Goal: Transaction & Acquisition: Book appointment/travel/reservation

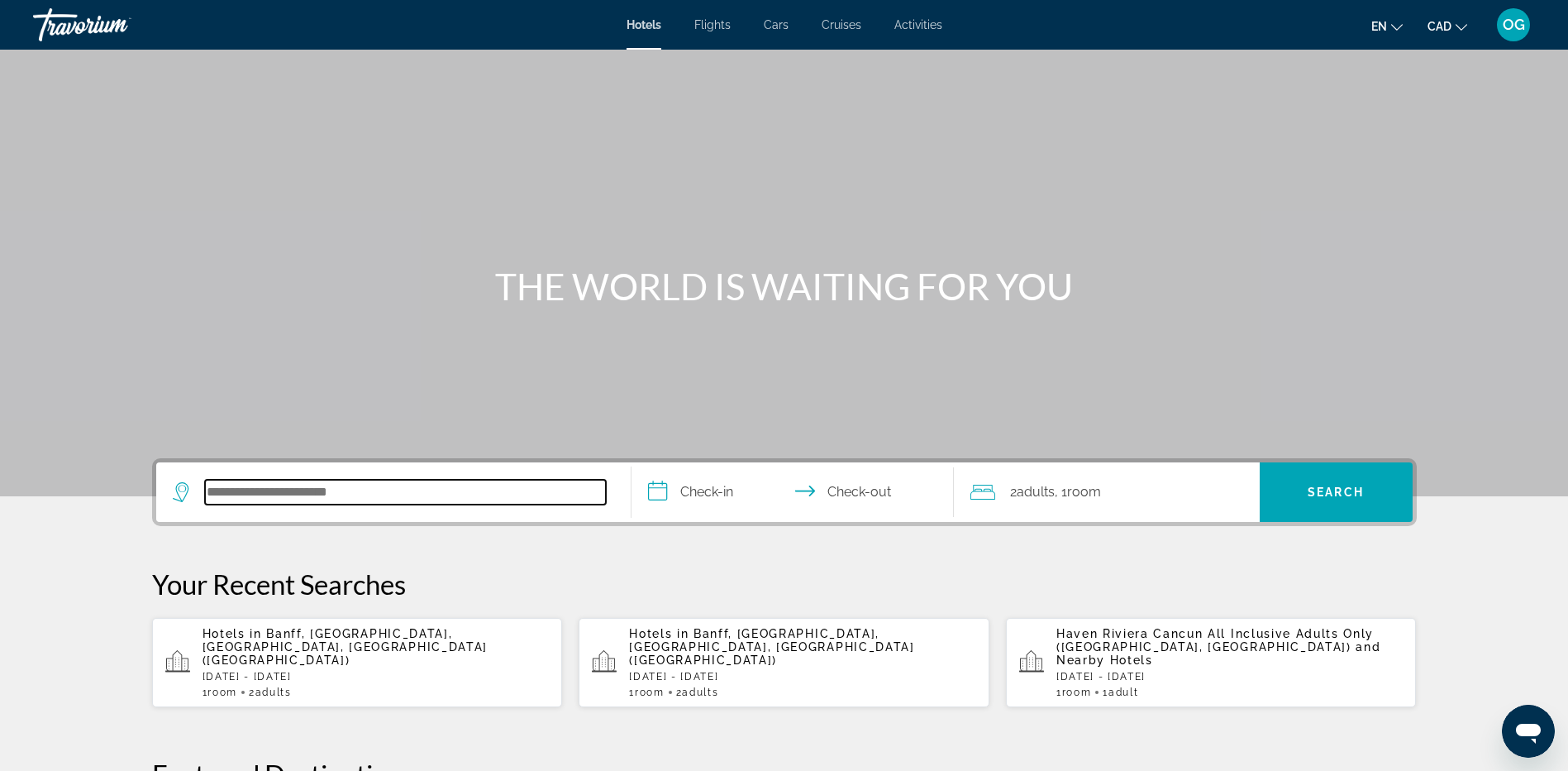
click at [486, 490] on input "Search hotel destination" at bounding box center [405, 492] width 401 height 25
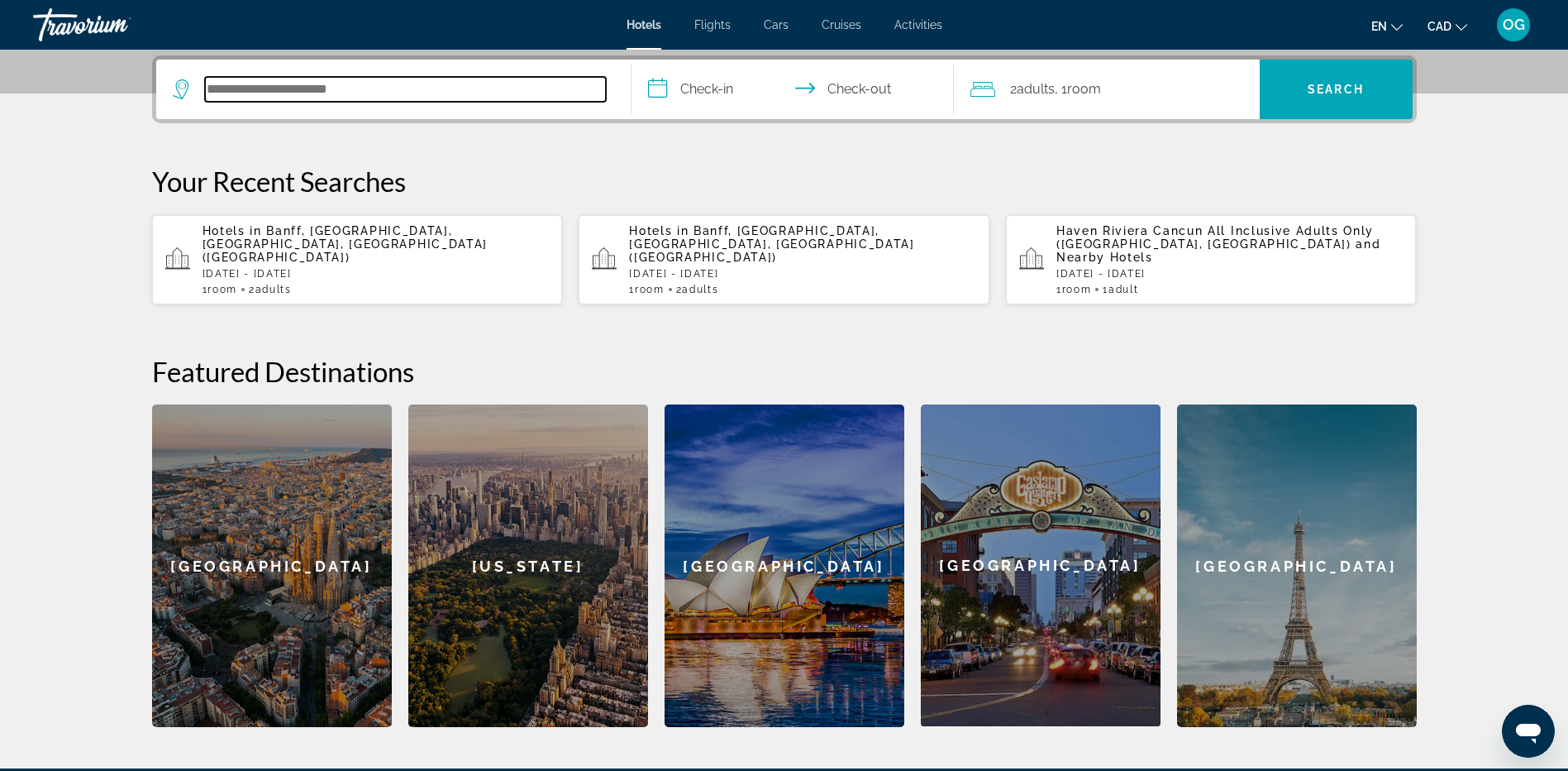
scroll to position [404, 0]
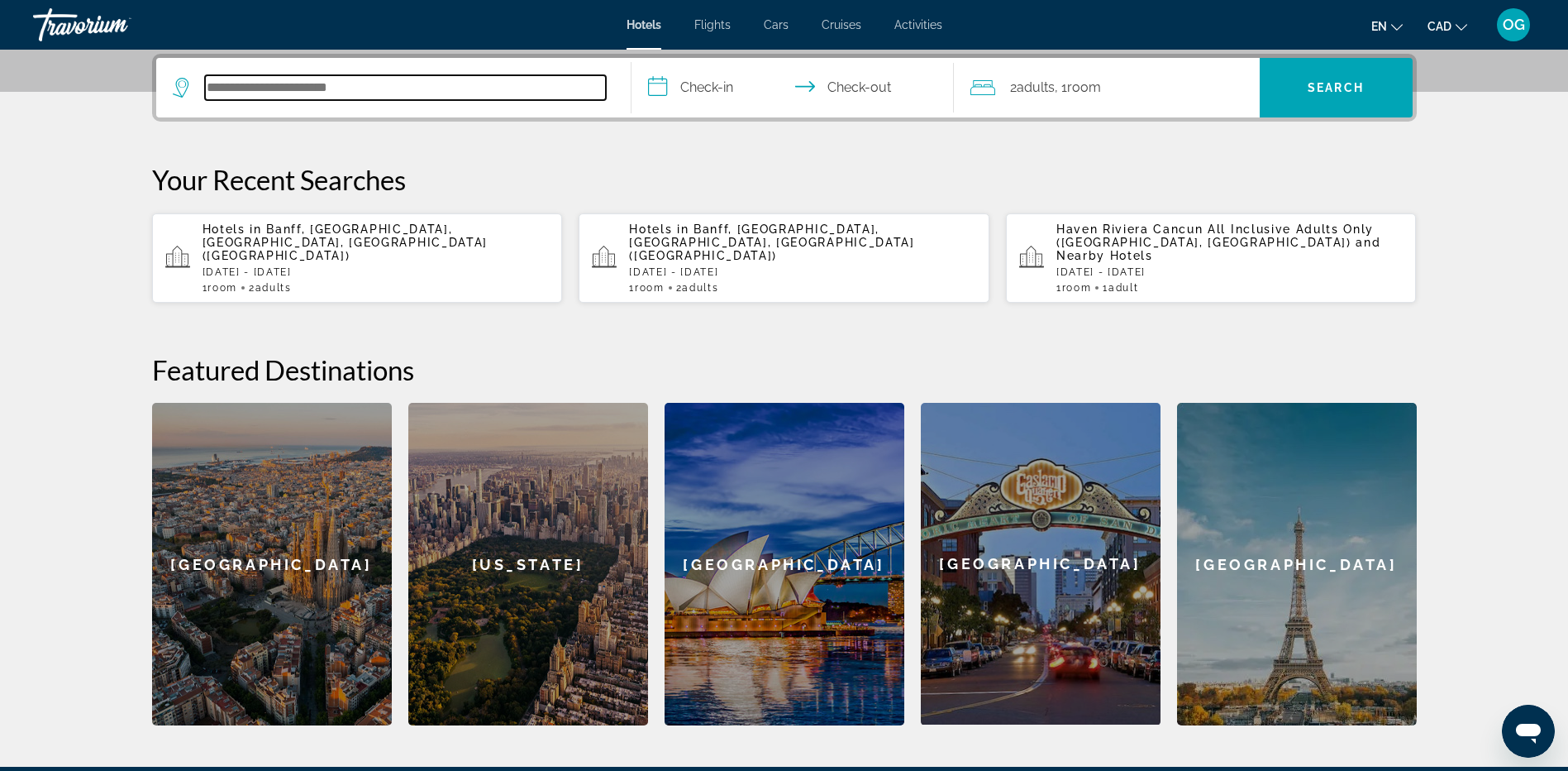
click at [307, 82] on input "Search hotel destination" at bounding box center [405, 87] width 401 height 25
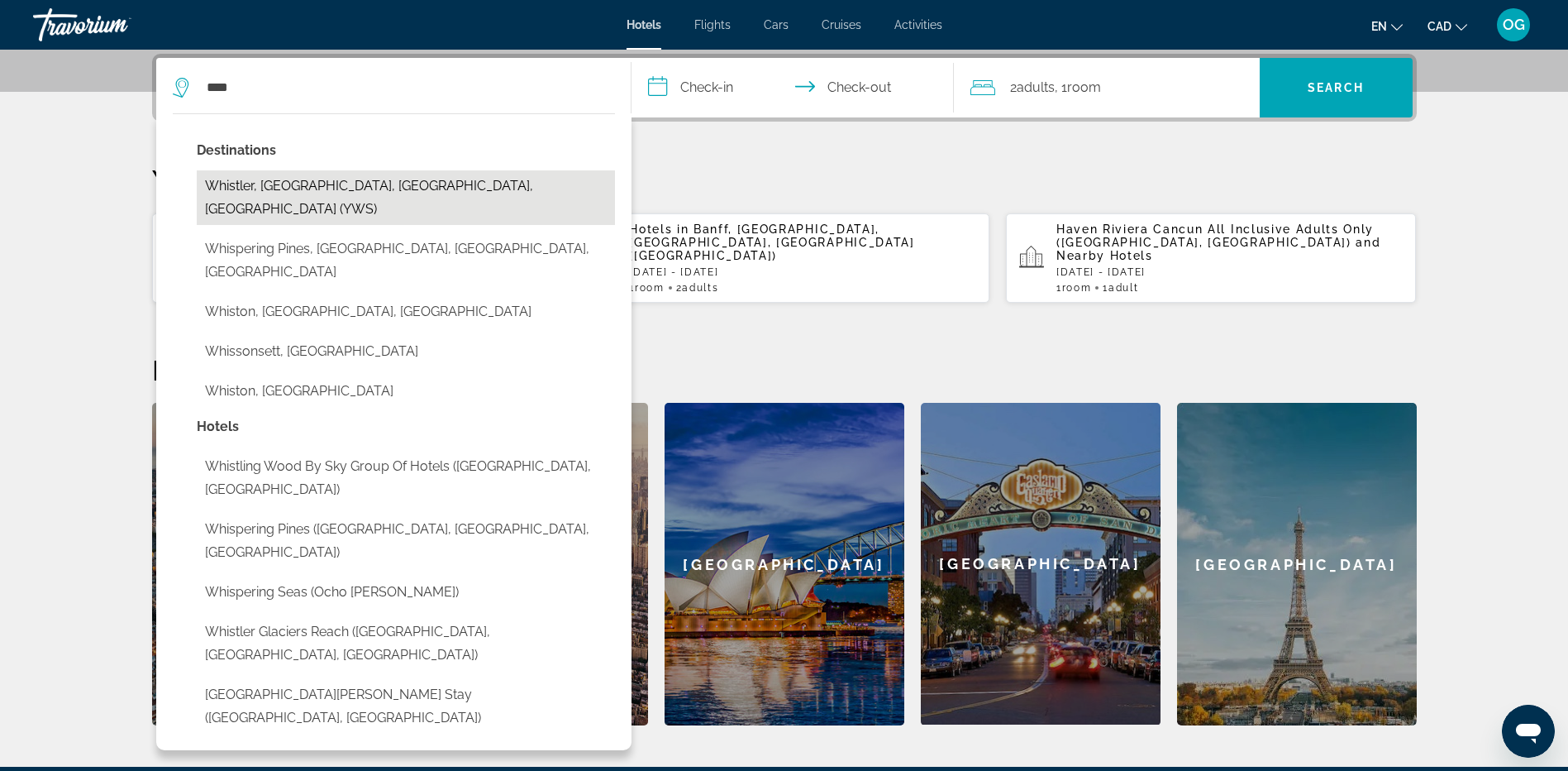
click at [335, 186] on button "Whistler, [GEOGRAPHIC_DATA], [GEOGRAPHIC_DATA], [GEOGRAPHIC_DATA] (YWS)" at bounding box center [406, 197] width 419 height 55
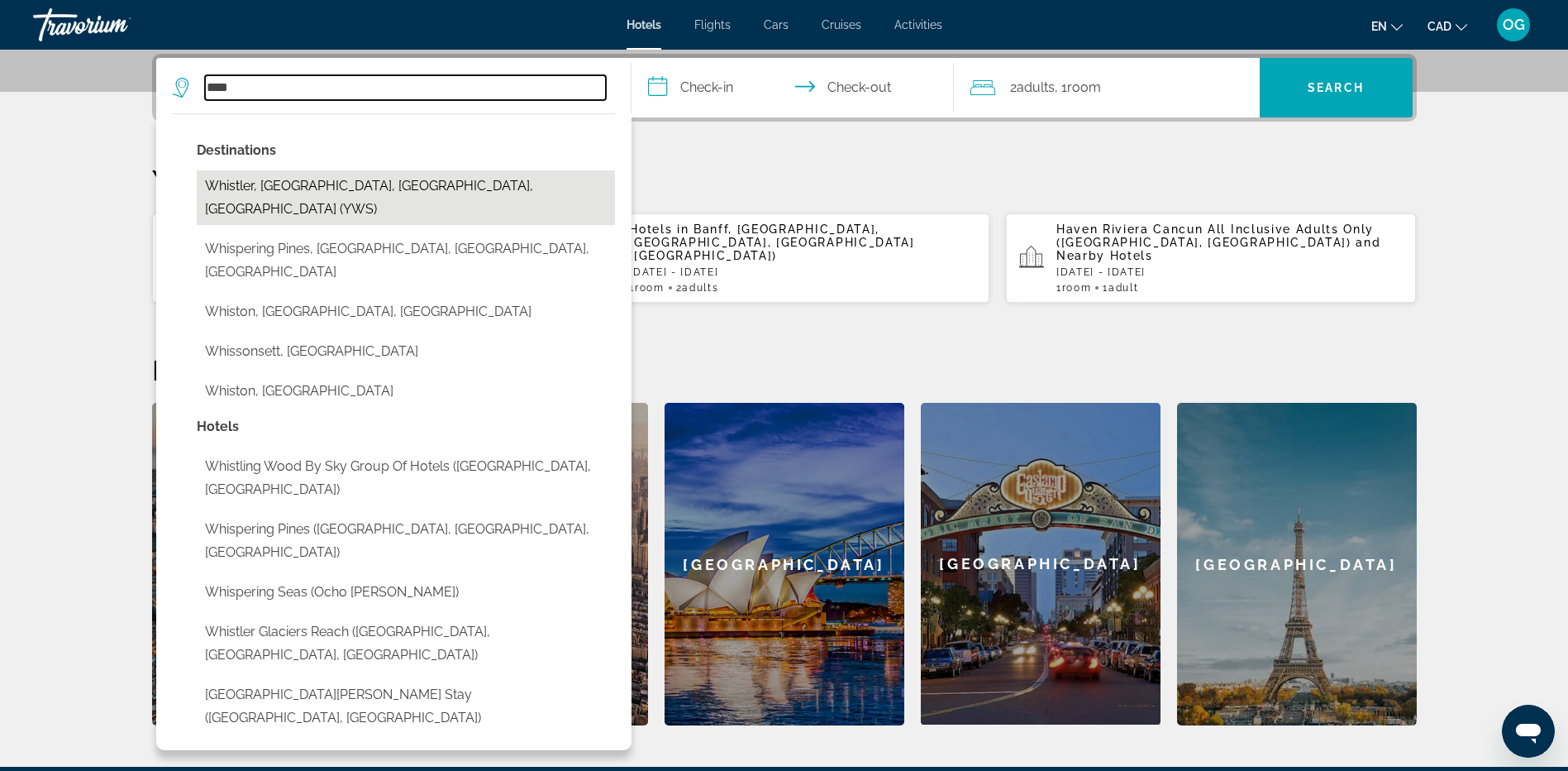
type input "**********"
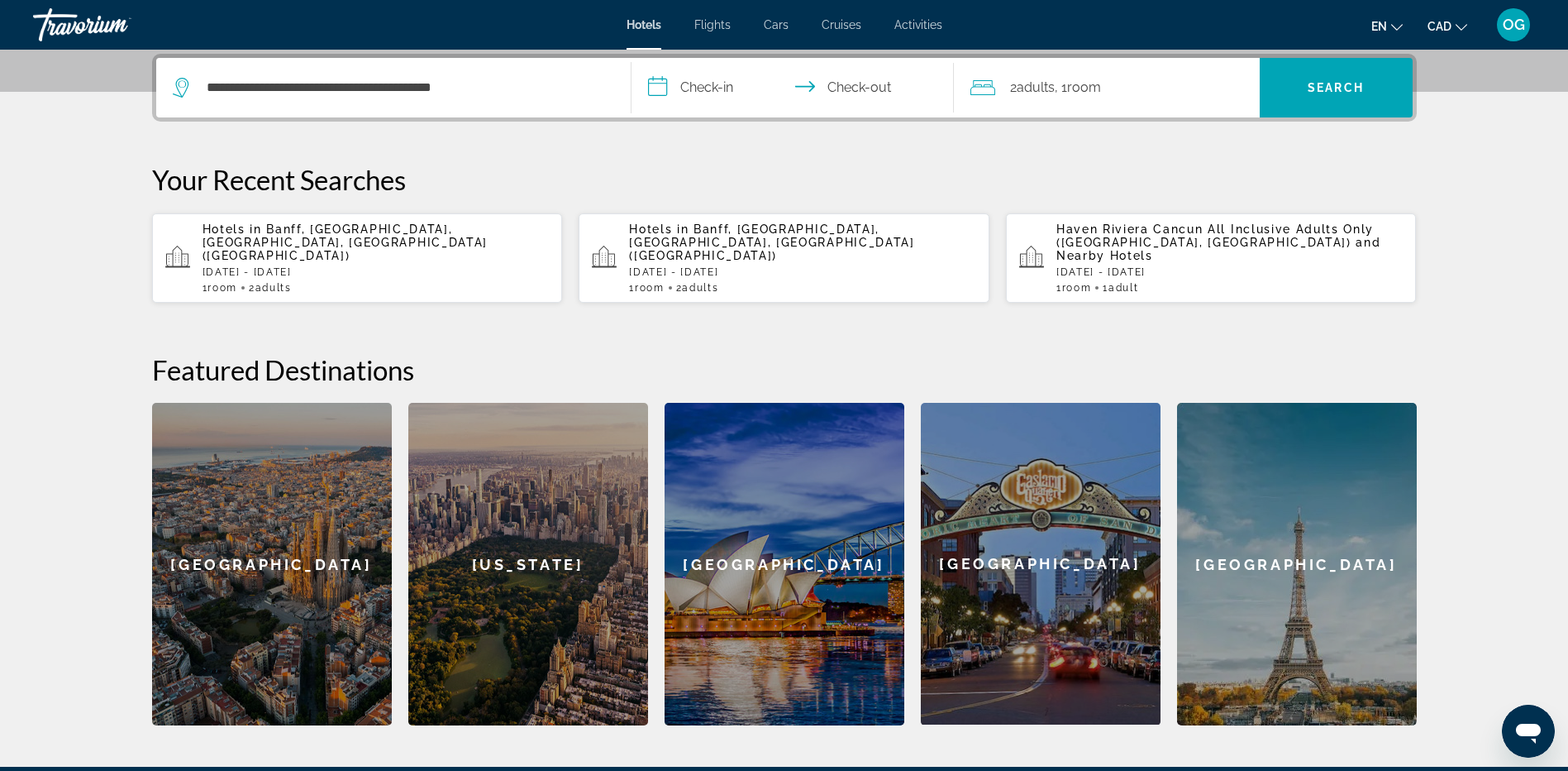
click at [722, 89] on input "**********" at bounding box center [796, 90] width 329 height 65
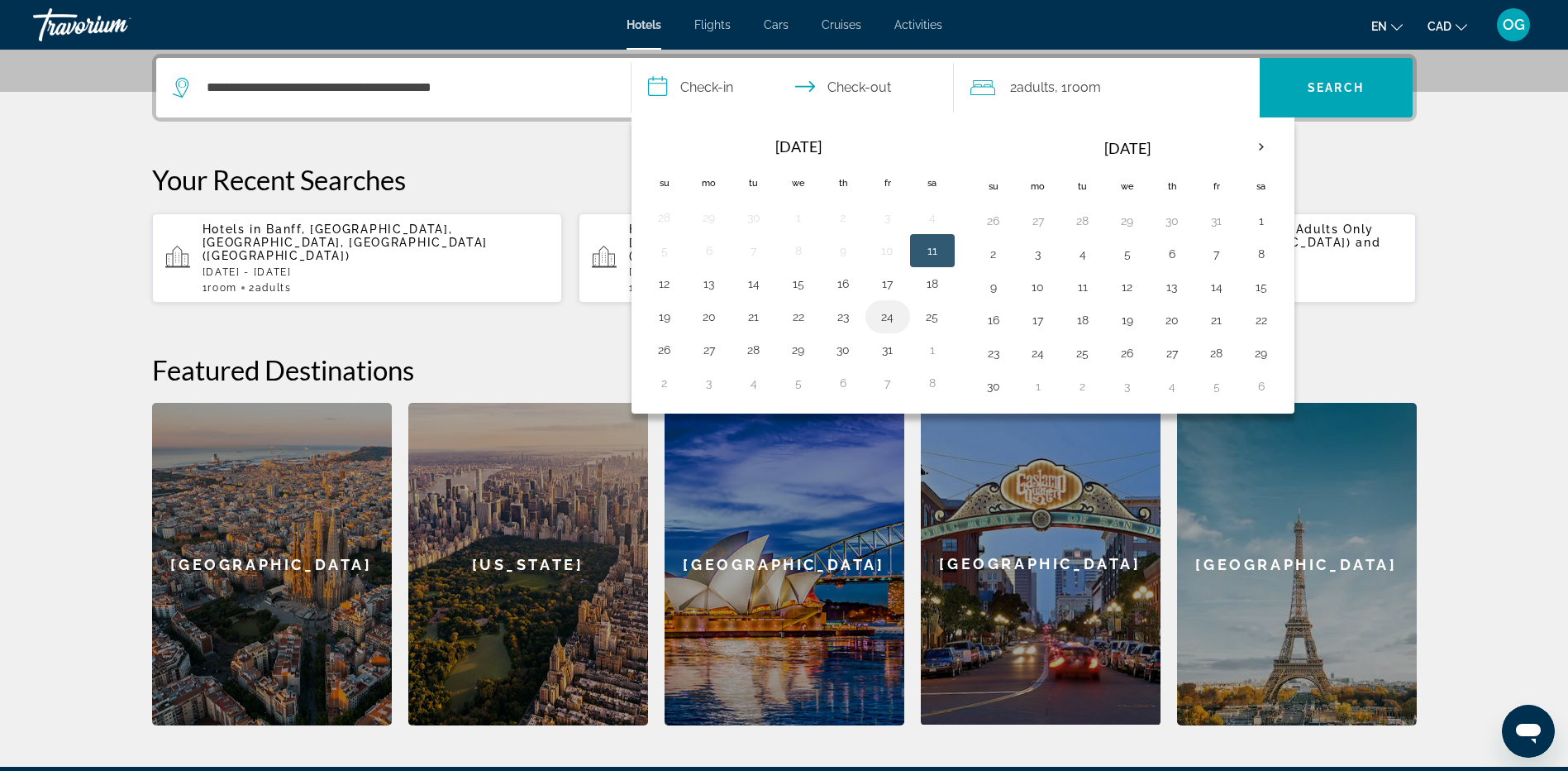
click at [887, 317] on button "24" at bounding box center [887, 316] width 27 height 23
click at [936, 317] on button "25" at bounding box center [932, 316] width 27 height 23
type input "**********"
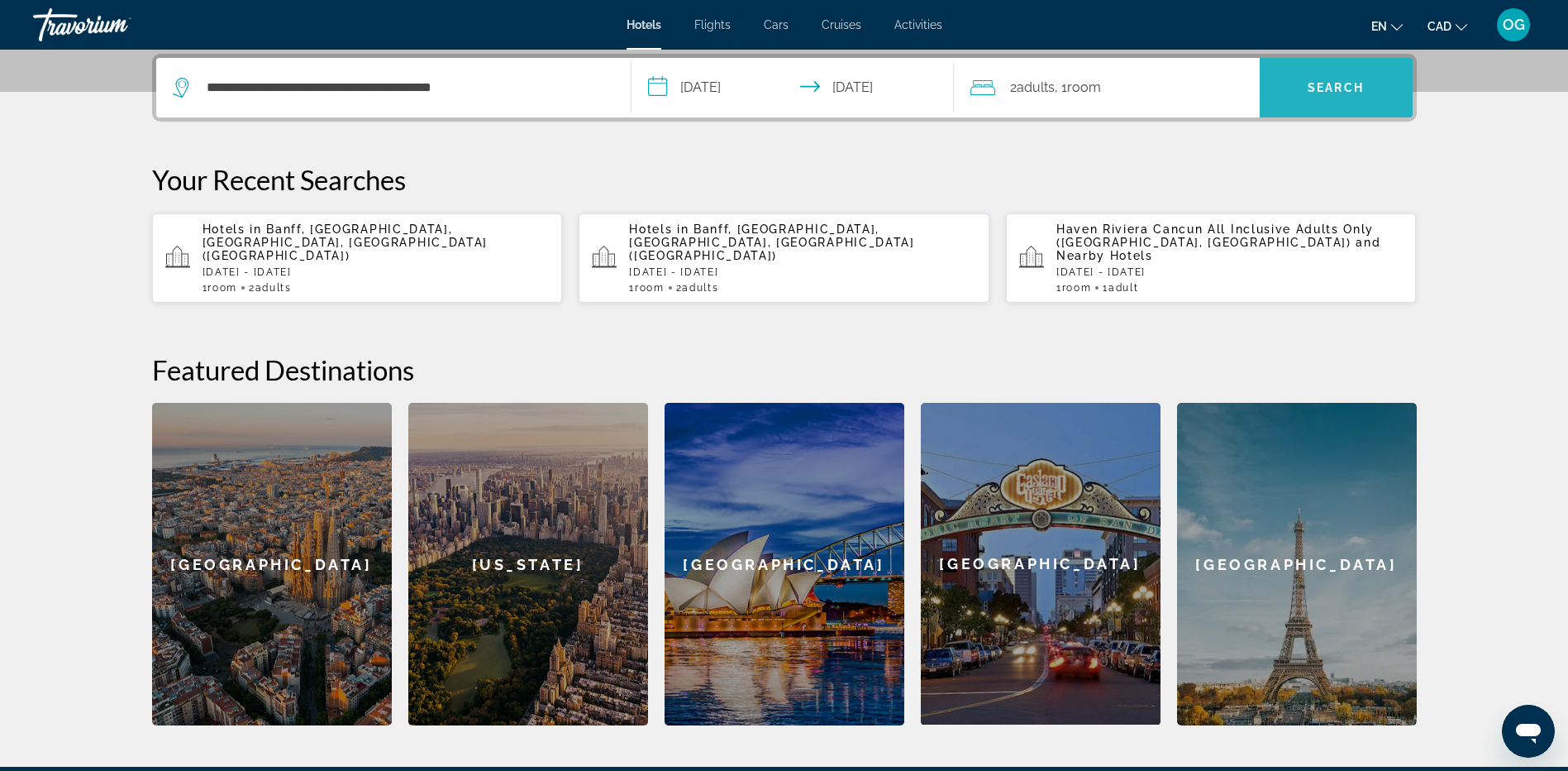
click at [1334, 96] on span "Search" at bounding box center [1336, 87] width 153 height 40
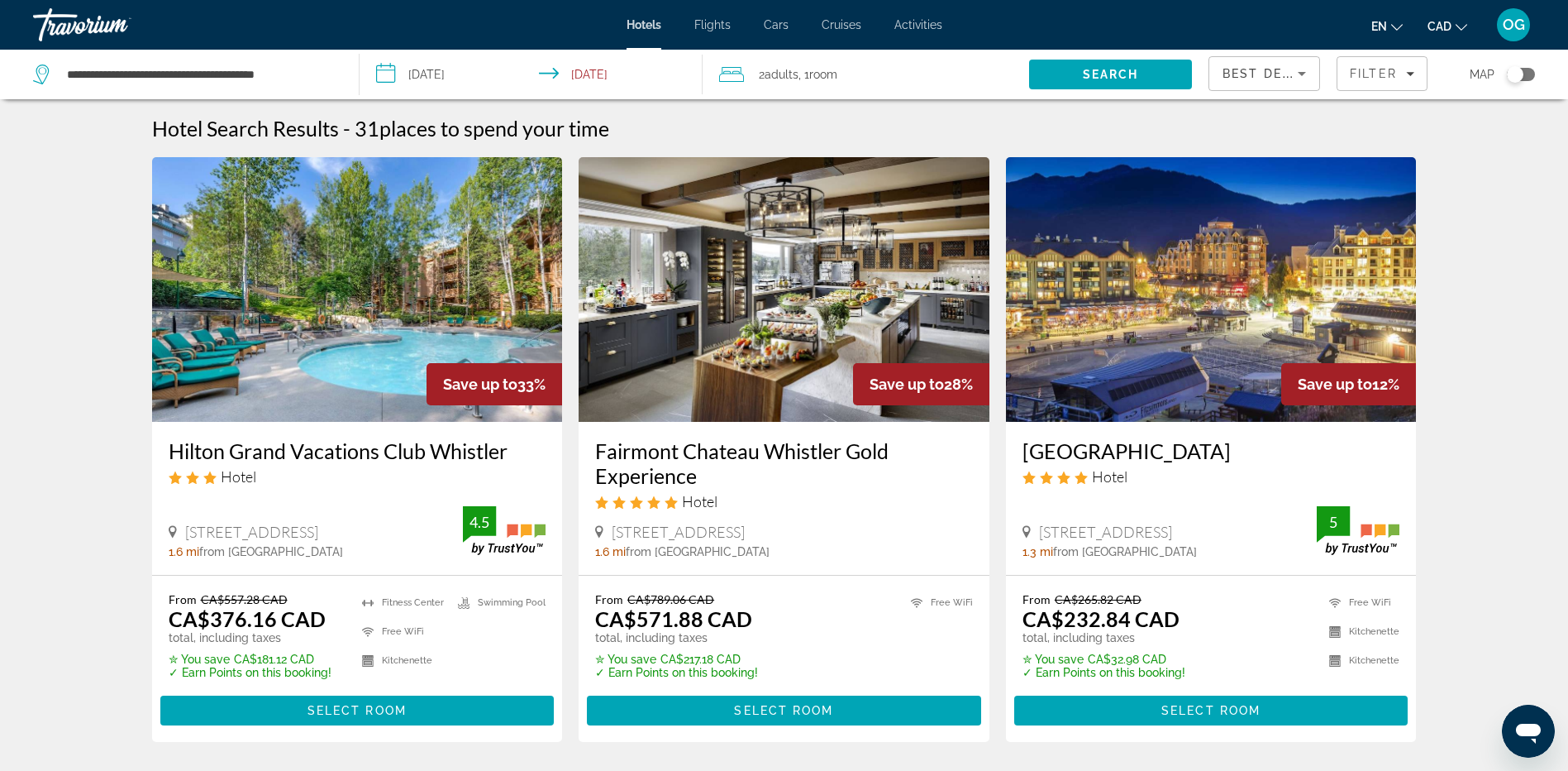
click at [473, 80] on input "**********" at bounding box center [533, 77] width 349 height 55
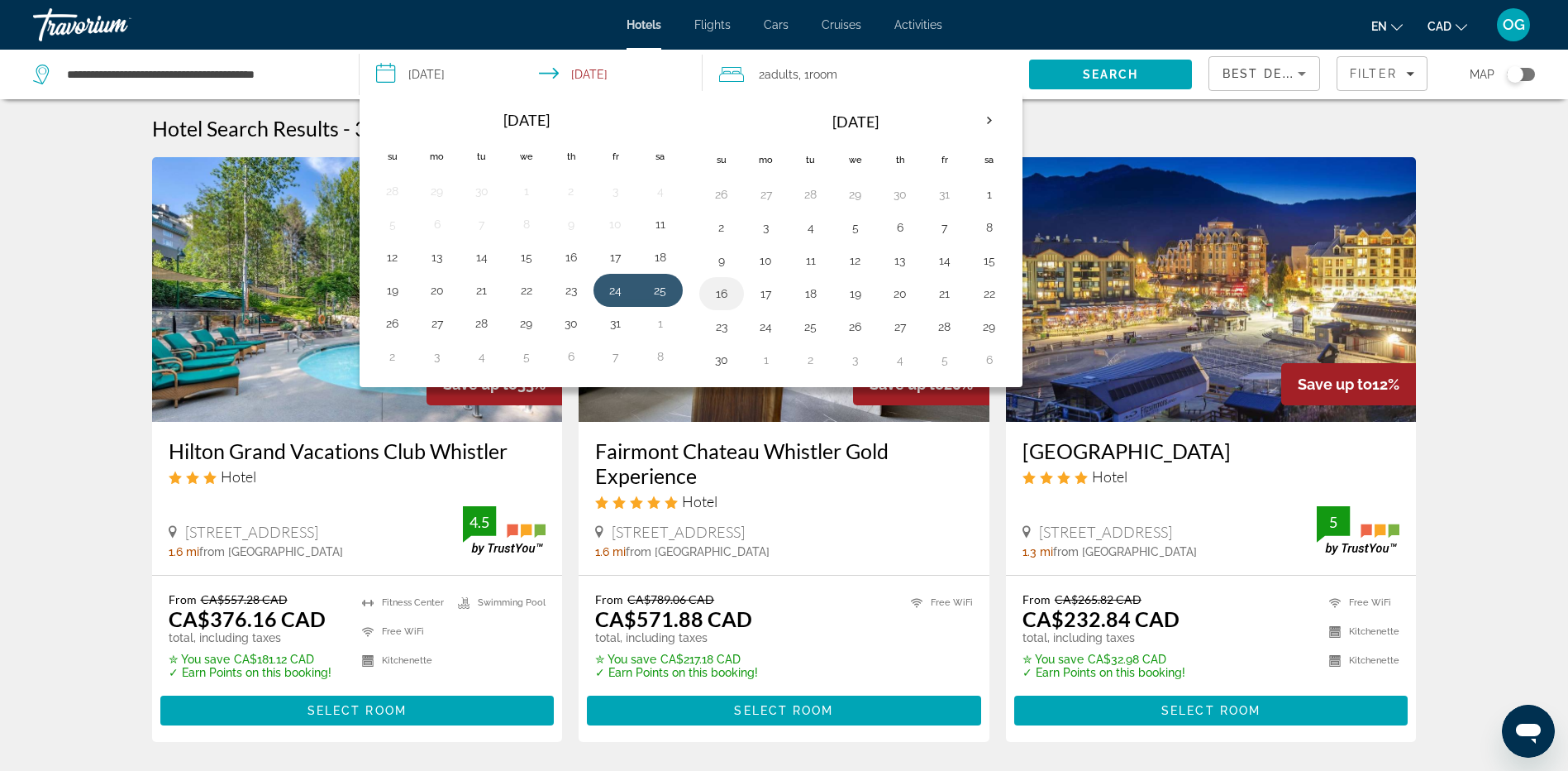
click at [725, 294] on button "16" at bounding box center [721, 293] width 27 height 23
click at [764, 297] on button "17" at bounding box center [766, 293] width 27 height 23
type input "**********"
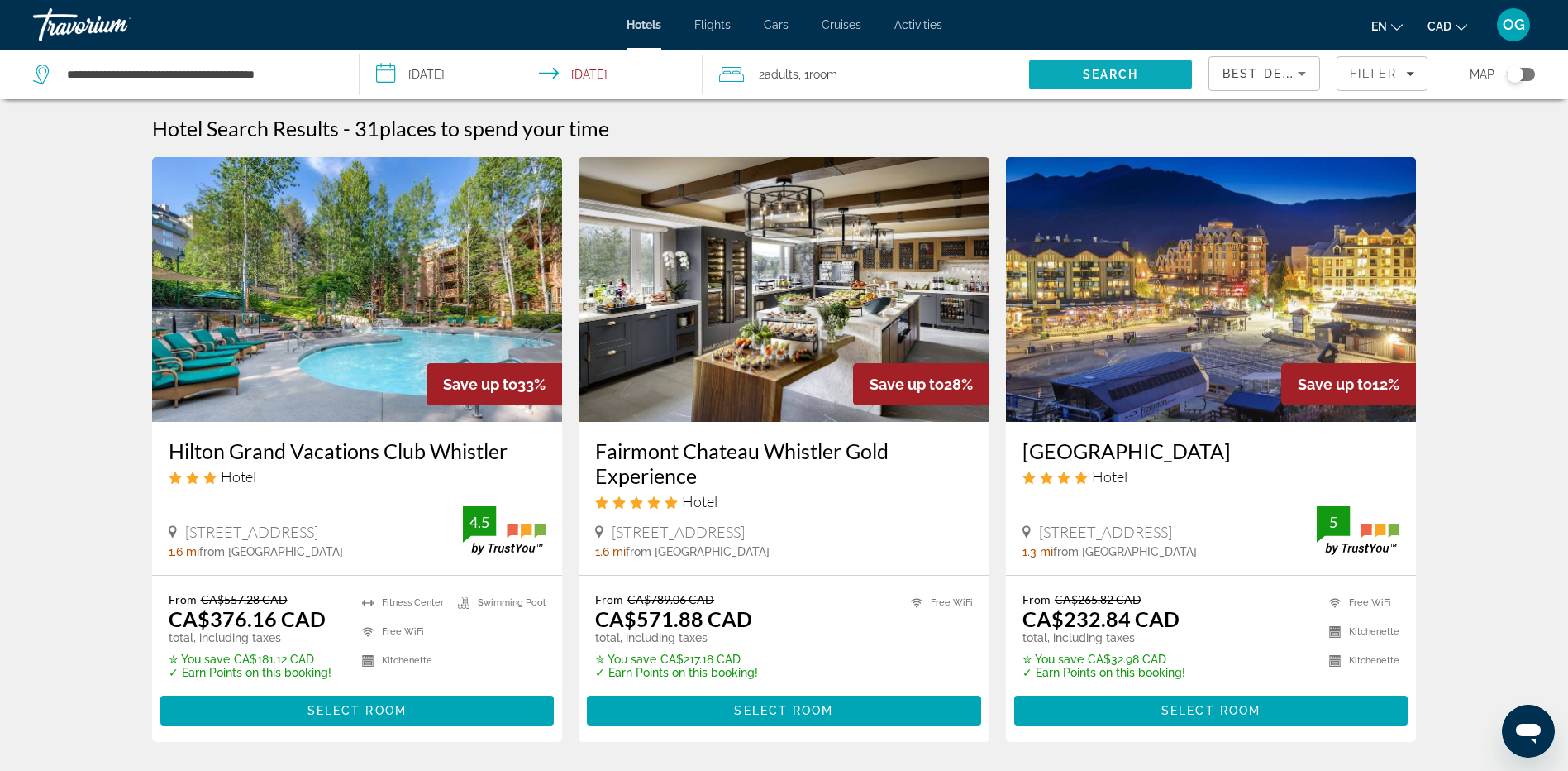
click at [1106, 81] on span "Search" at bounding box center [1110, 74] width 56 height 13
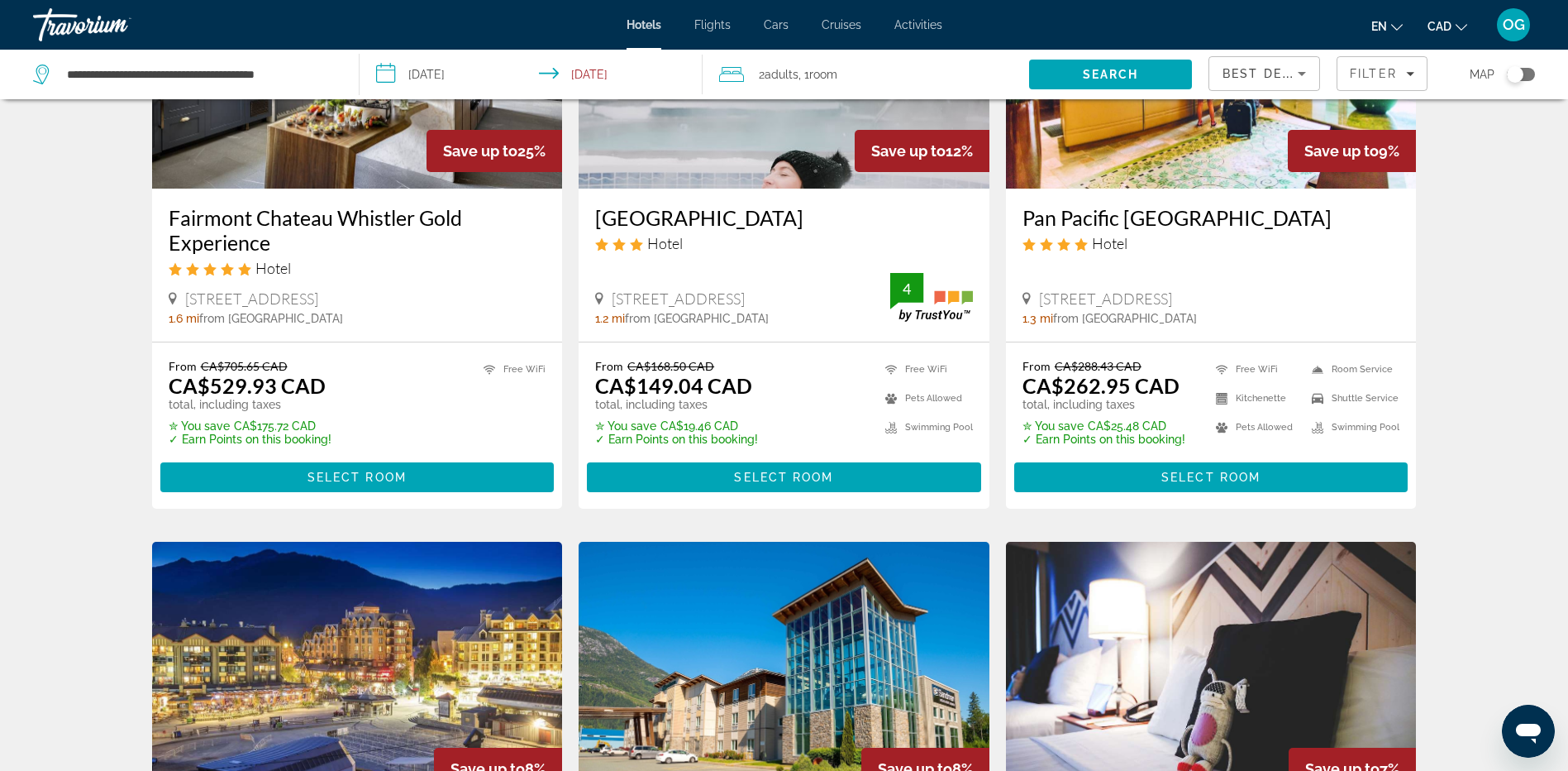
scroll to position [82, 0]
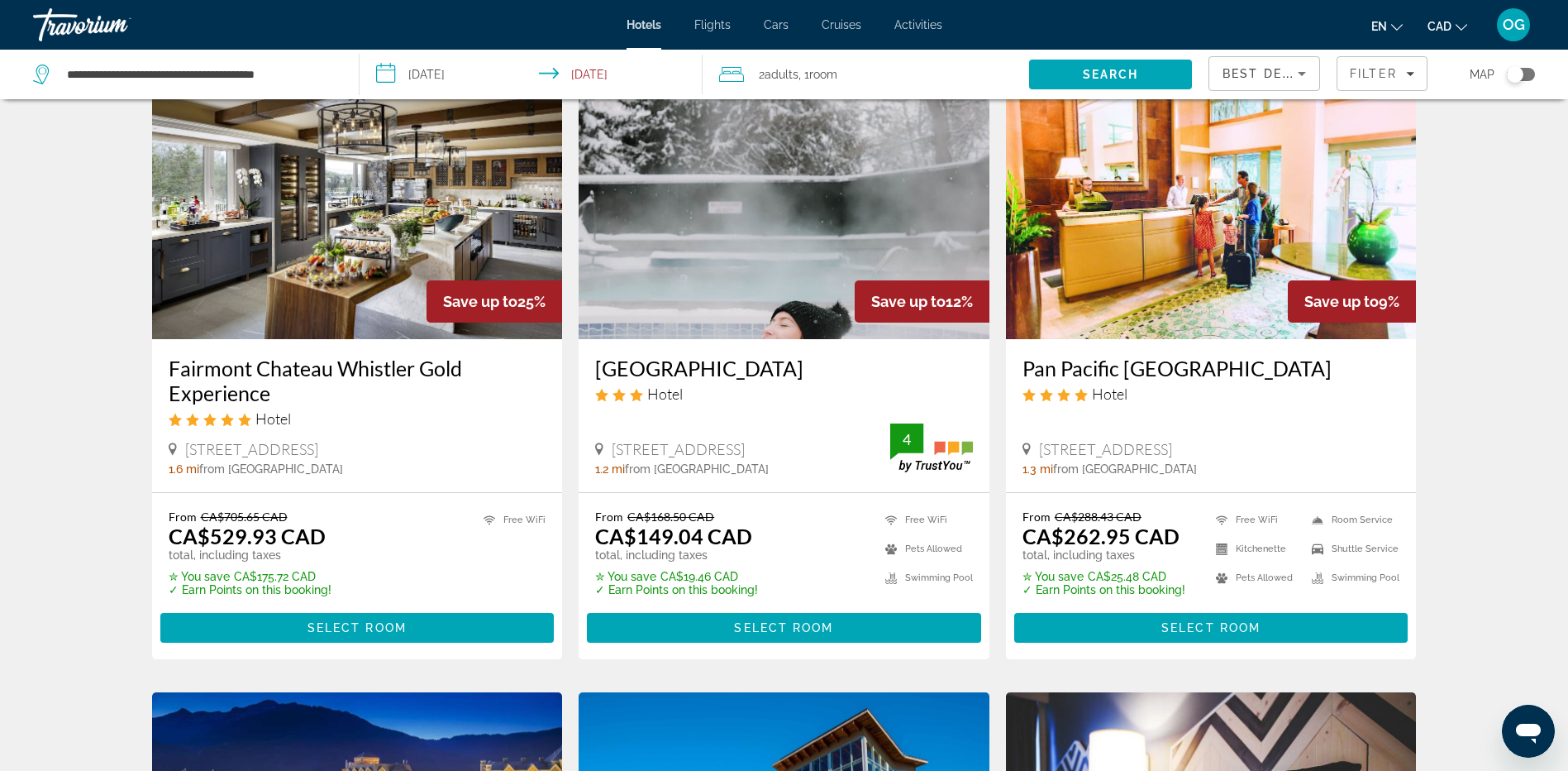
click at [711, 227] on img "Main content" at bounding box center [784, 207] width 411 height 265
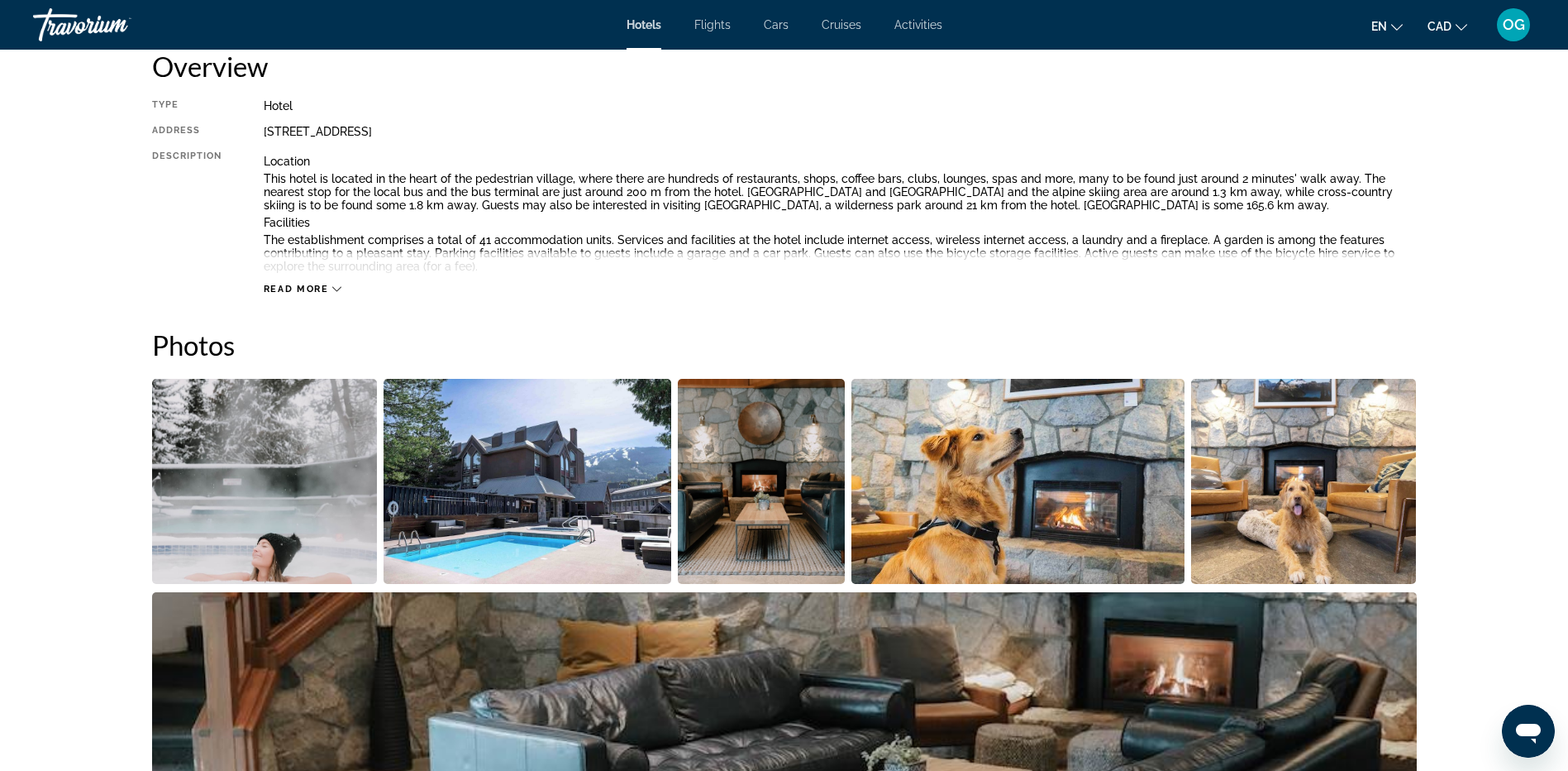
scroll to position [248, 0]
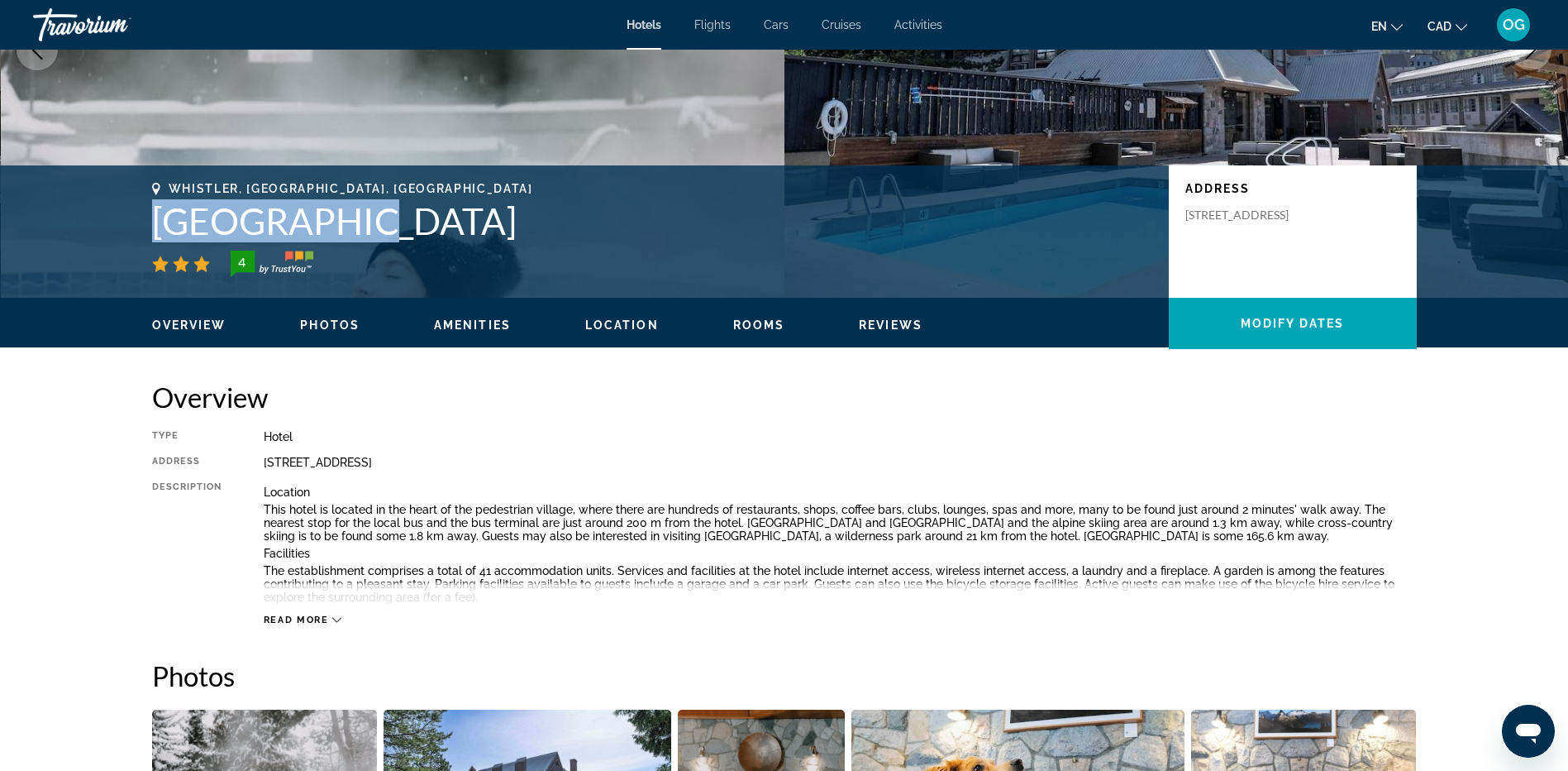
drag, startPoint x: 355, startPoint y: 223, endPoint x: 137, endPoint y: 225, distance: 218.0
click at [137, 225] on div "Whistler, [GEOGRAPHIC_DATA], [GEOGRAPHIC_DATA] 4 Address [STREET_ADDRESS]" at bounding box center [784, 231] width 1331 height 99
copy h1 "[GEOGRAPHIC_DATA]"
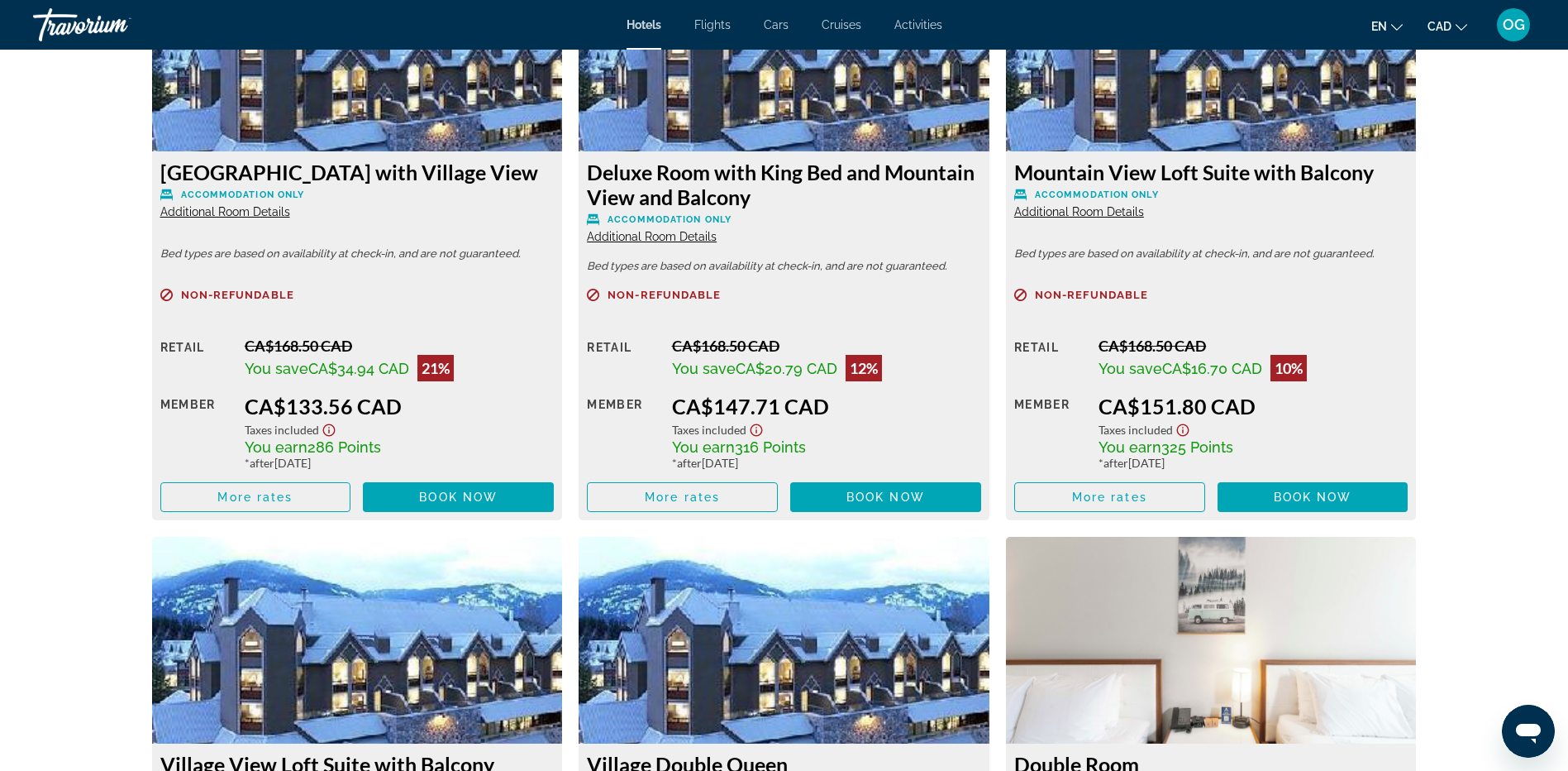
scroll to position [2398, 0]
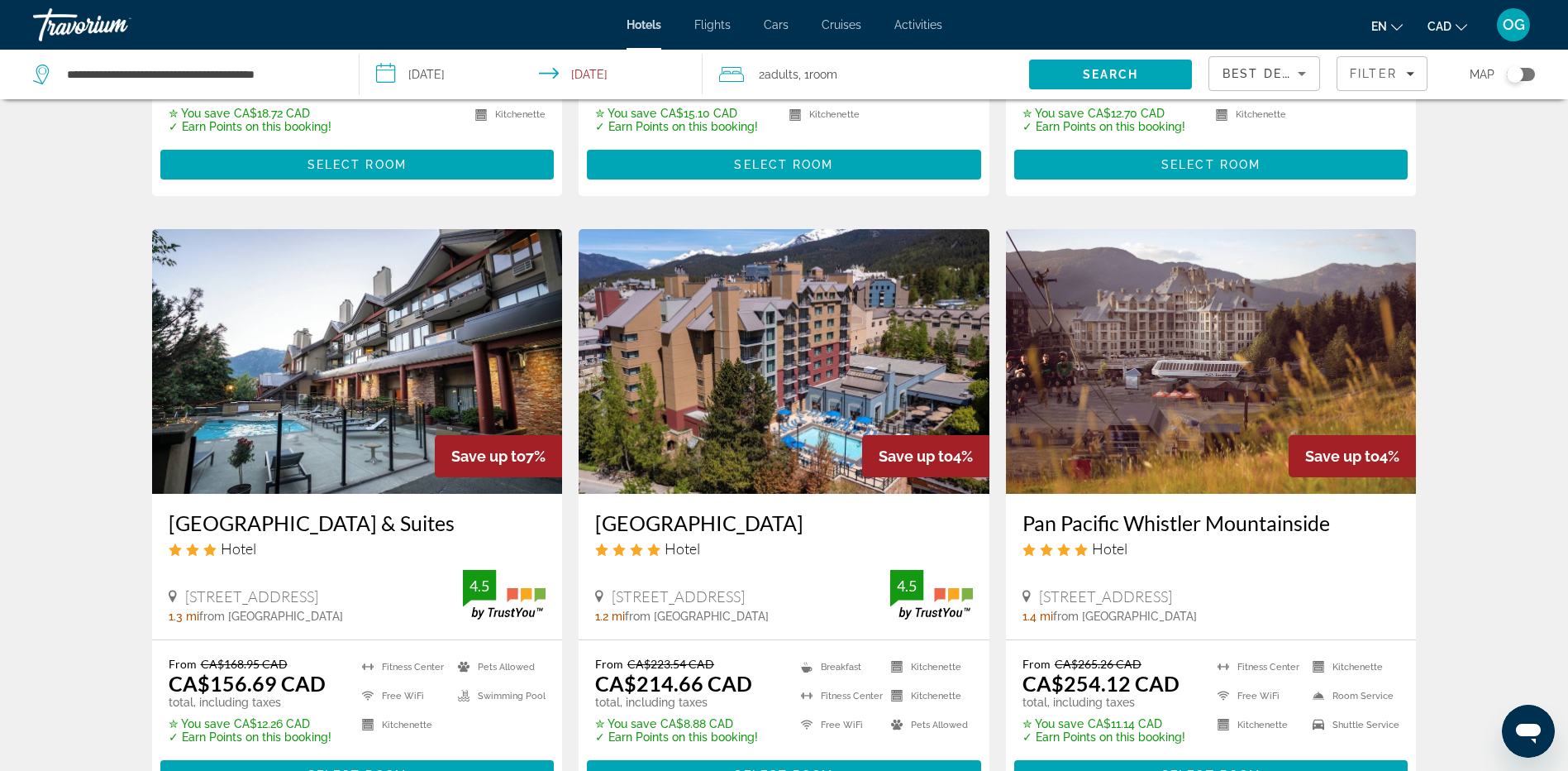
scroll to position [1157, 0]
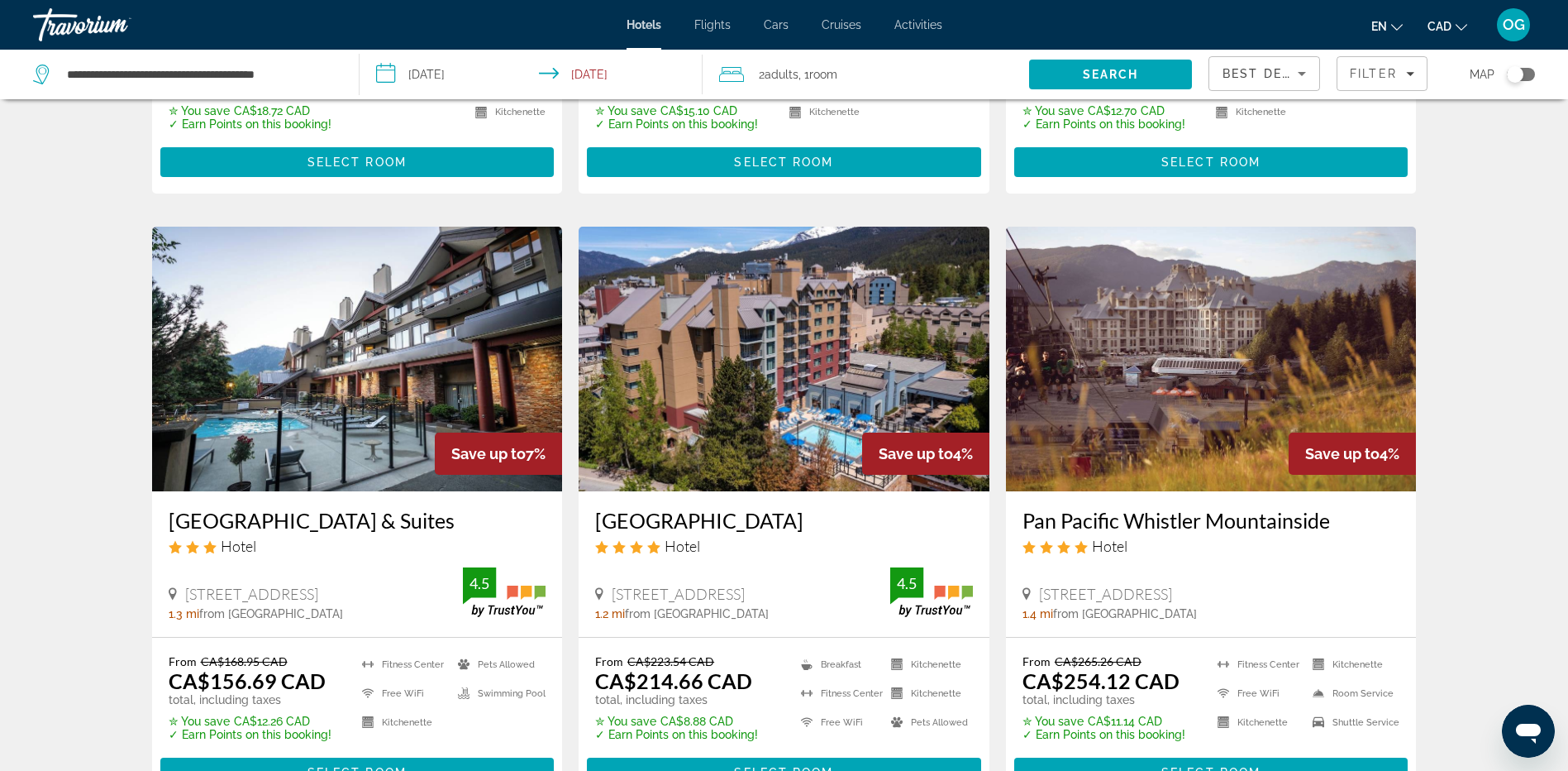
click at [749, 347] on img "Main content" at bounding box center [784, 360] width 411 height 265
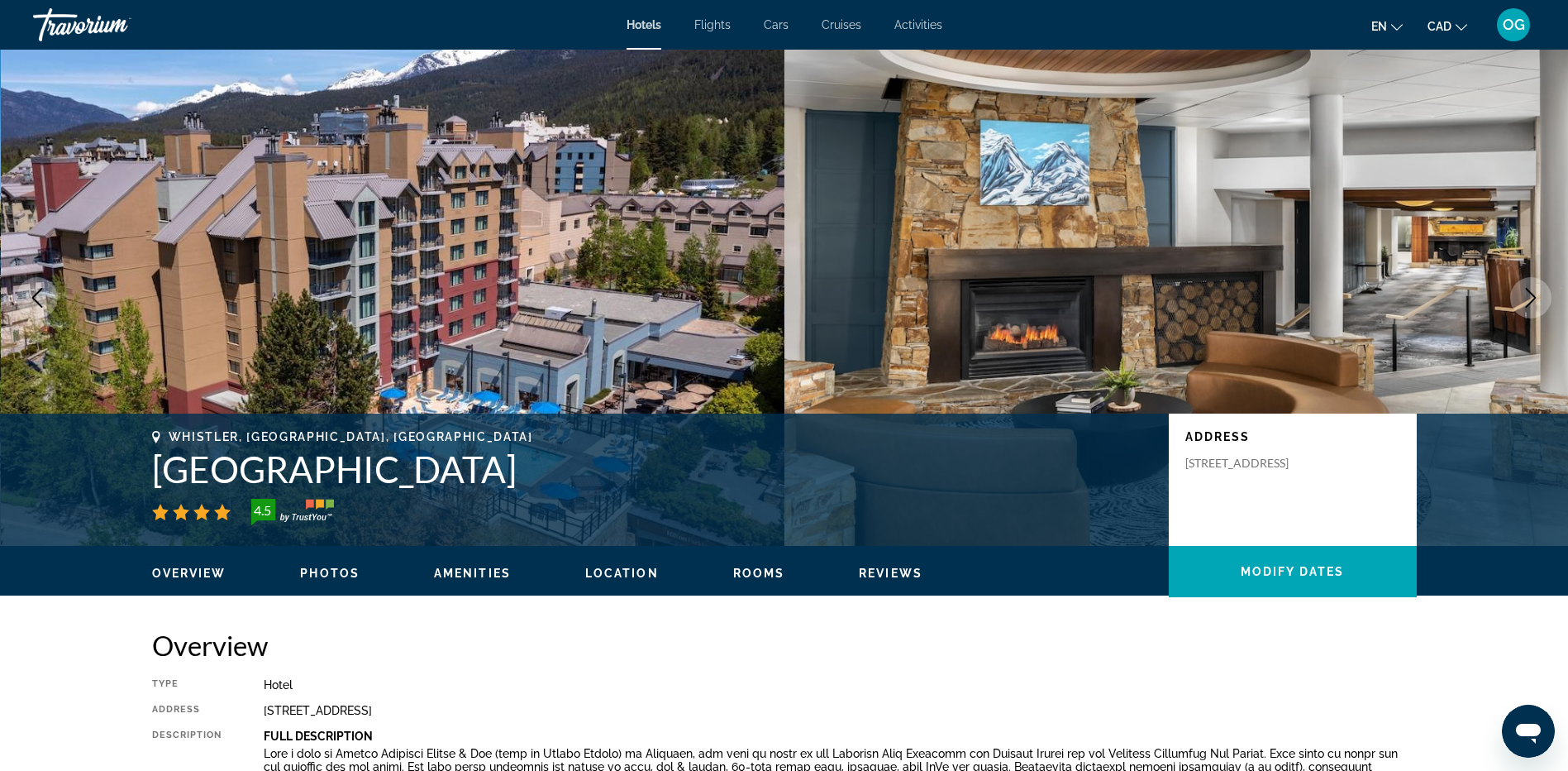
drag, startPoint x: 619, startPoint y: 470, endPoint x: 152, endPoint y: 473, distance: 467.0
click at [152, 473] on h1 "[GEOGRAPHIC_DATA]" at bounding box center [652, 469] width 1000 height 43
copy h1 "[GEOGRAPHIC_DATA]"
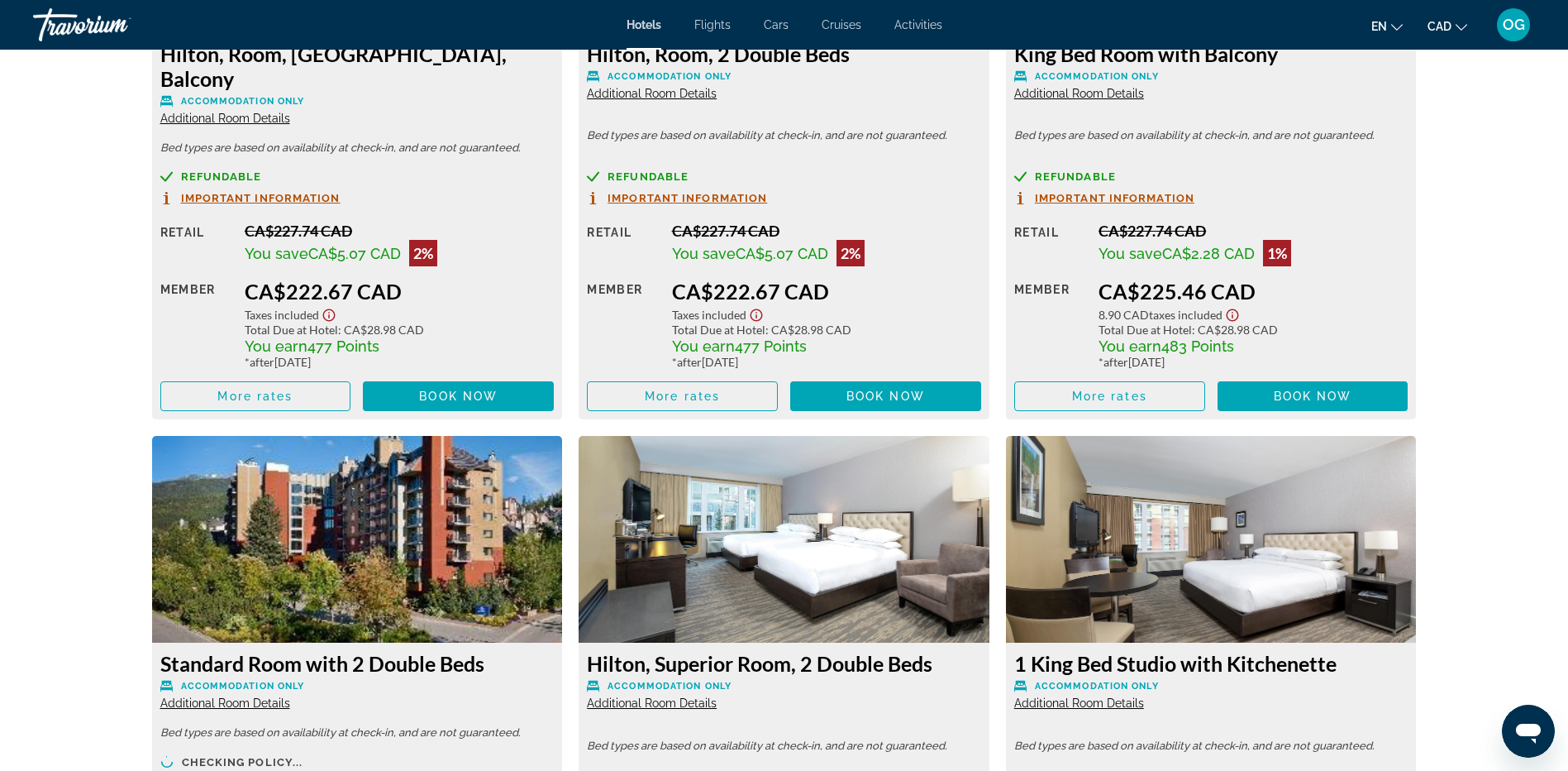
scroll to position [3142, 0]
